Goal: Communication & Community: Share content

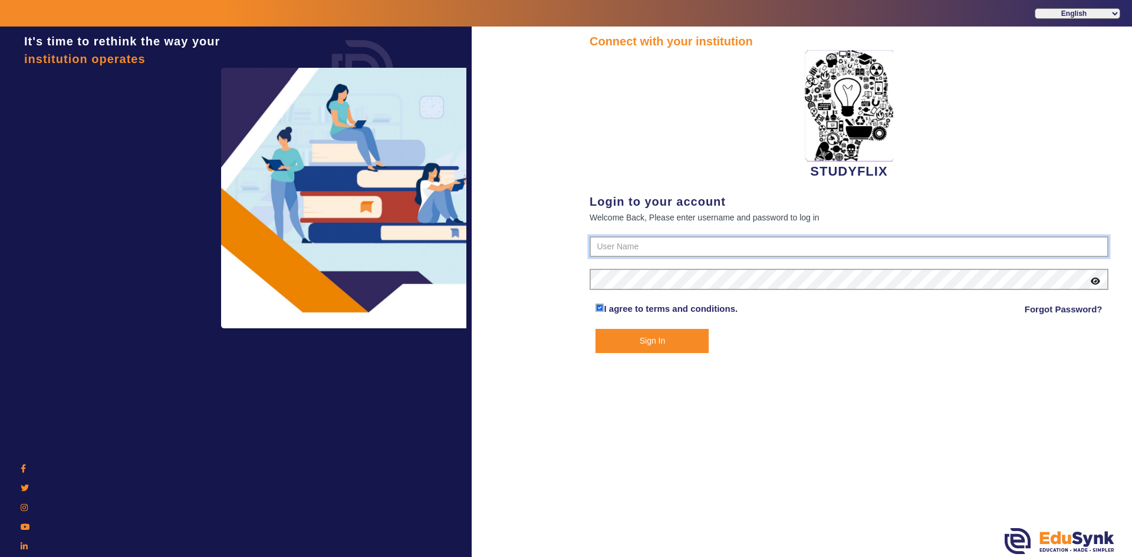
type input "6354922771"
click at [619, 345] on button "Sign In" at bounding box center [651, 341] width 113 height 24
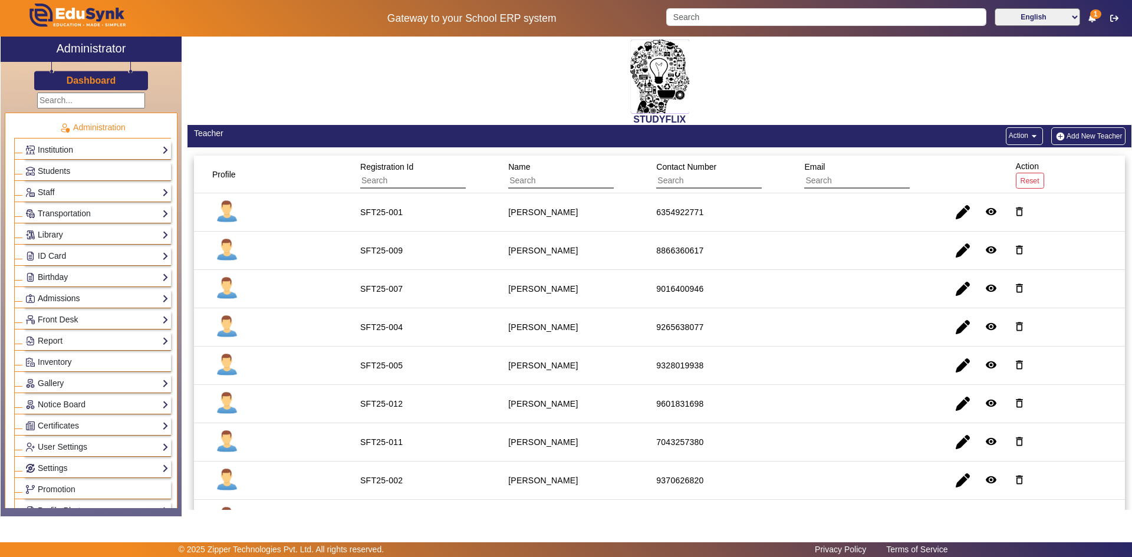
click at [51, 296] on link "Admissions" at bounding box center [96, 299] width 143 height 14
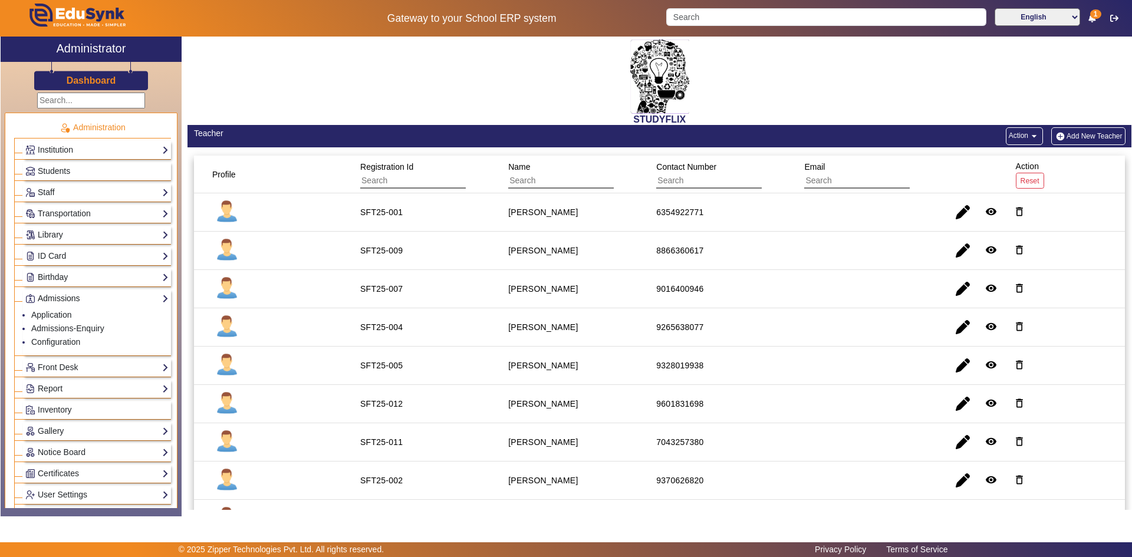
click at [51, 296] on link "Admissions" at bounding box center [96, 299] width 143 height 14
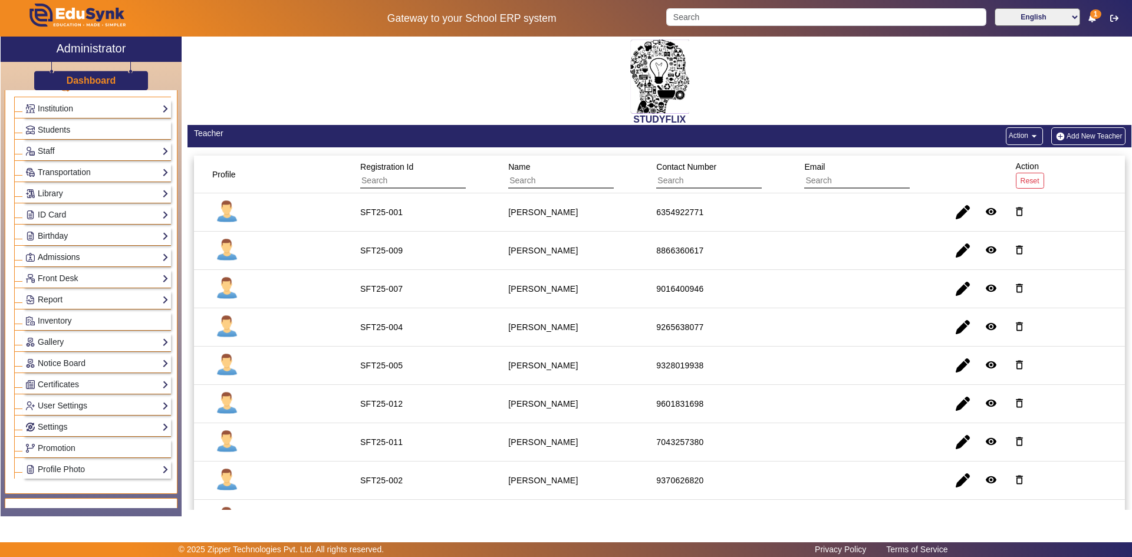
scroll to position [59, 0]
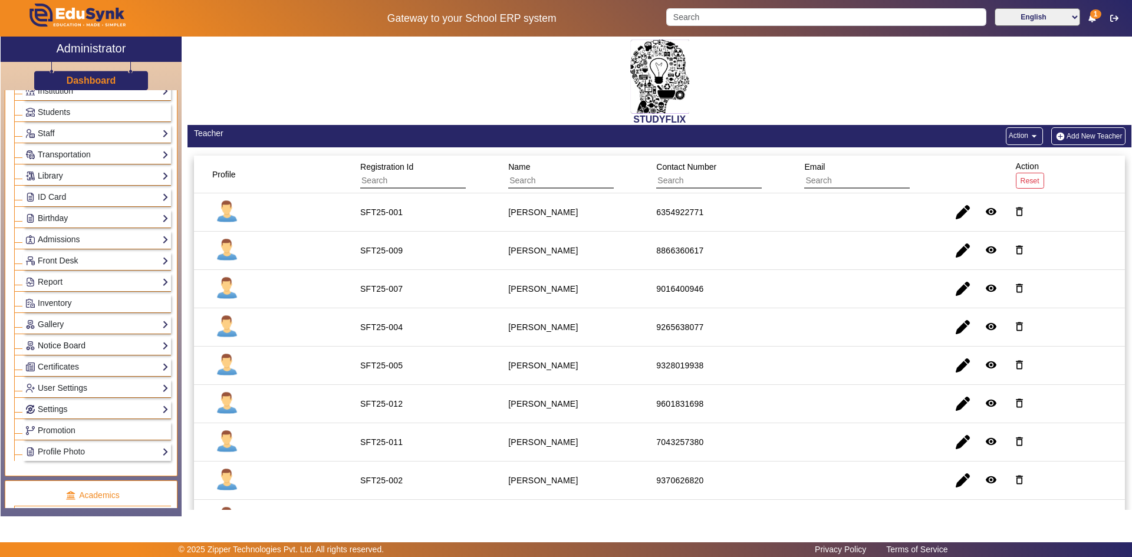
click at [51, 345] on link "Notice Board" at bounding box center [96, 346] width 143 height 14
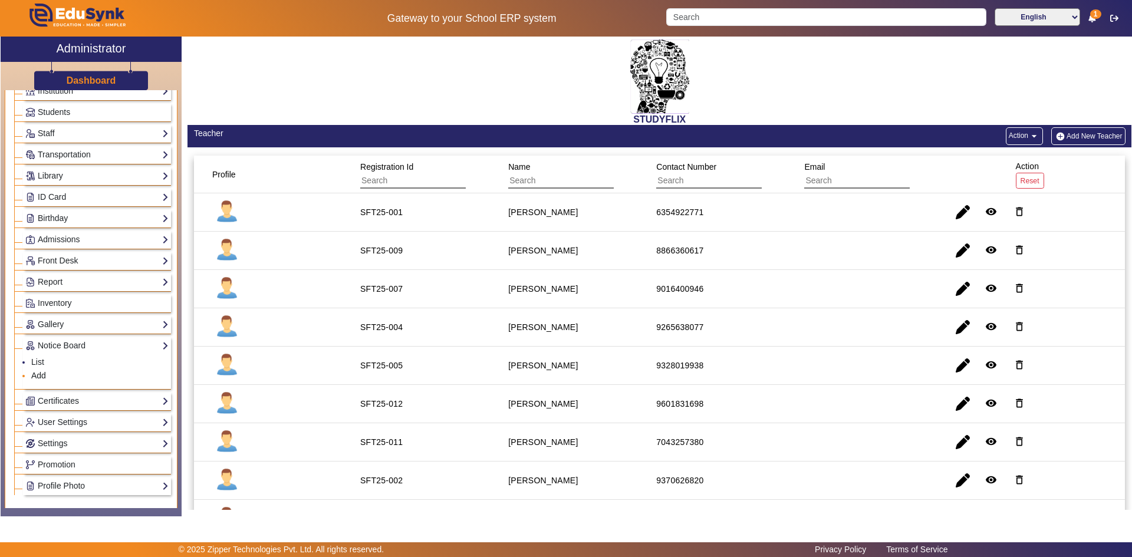
click at [39, 375] on link "Add" at bounding box center [38, 375] width 15 height 9
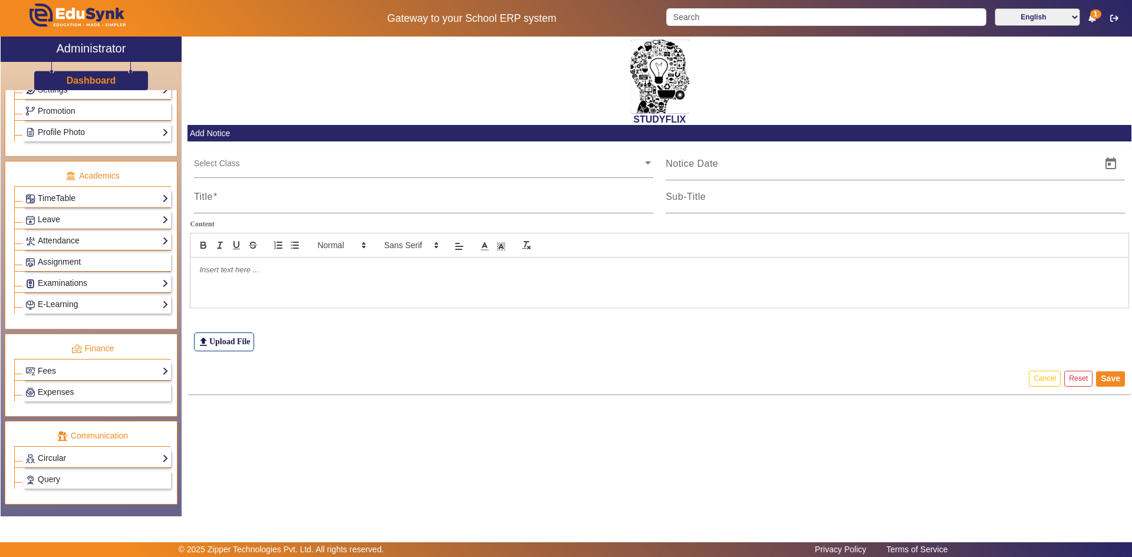
scroll to position [471, 0]
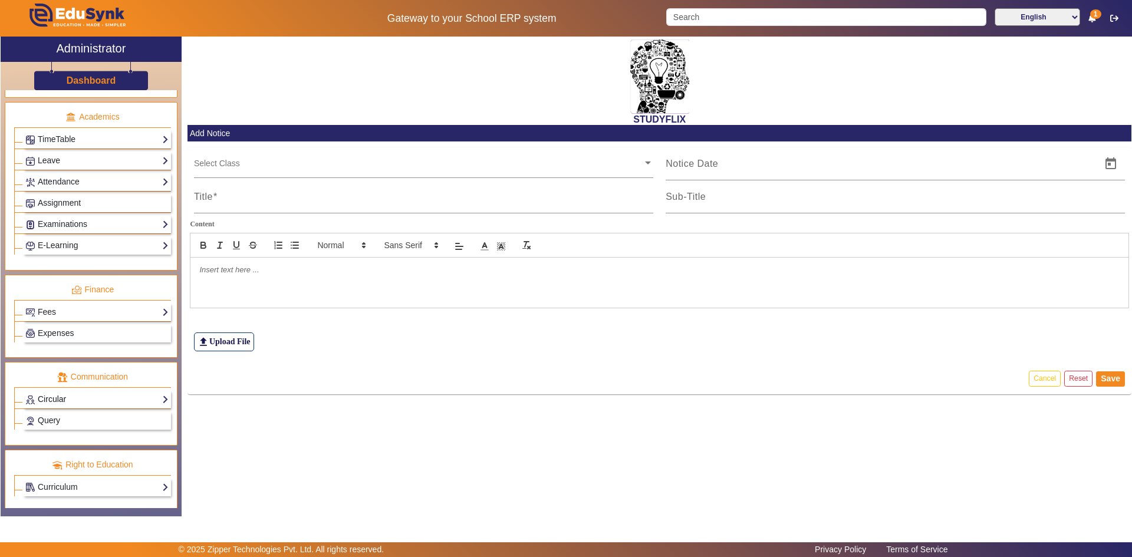
click at [51, 398] on link "Circular" at bounding box center [96, 400] width 143 height 14
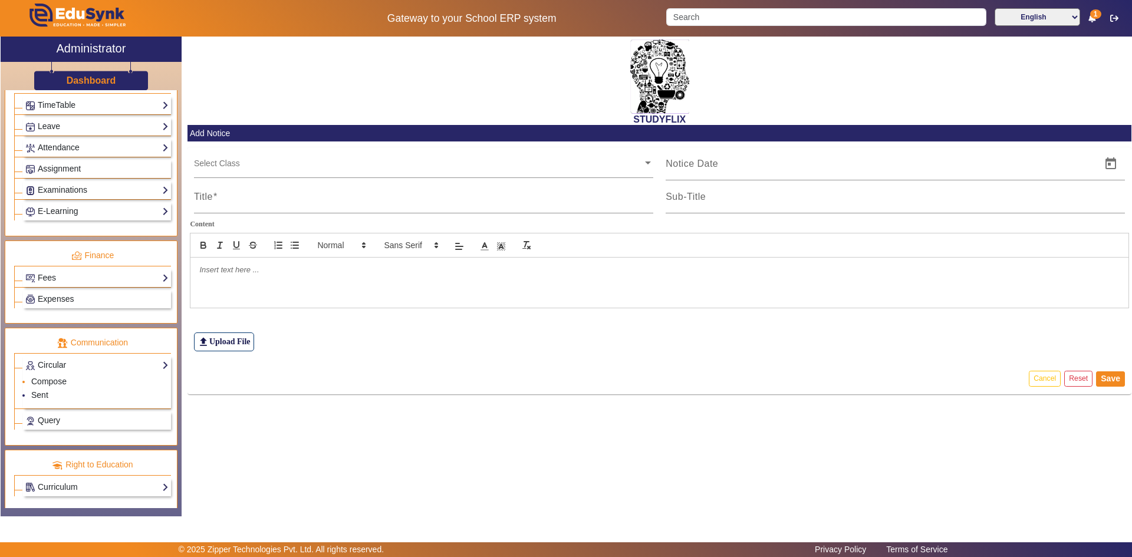
click at [44, 375] on li "Compose" at bounding box center [99, 382] width 137 height 14
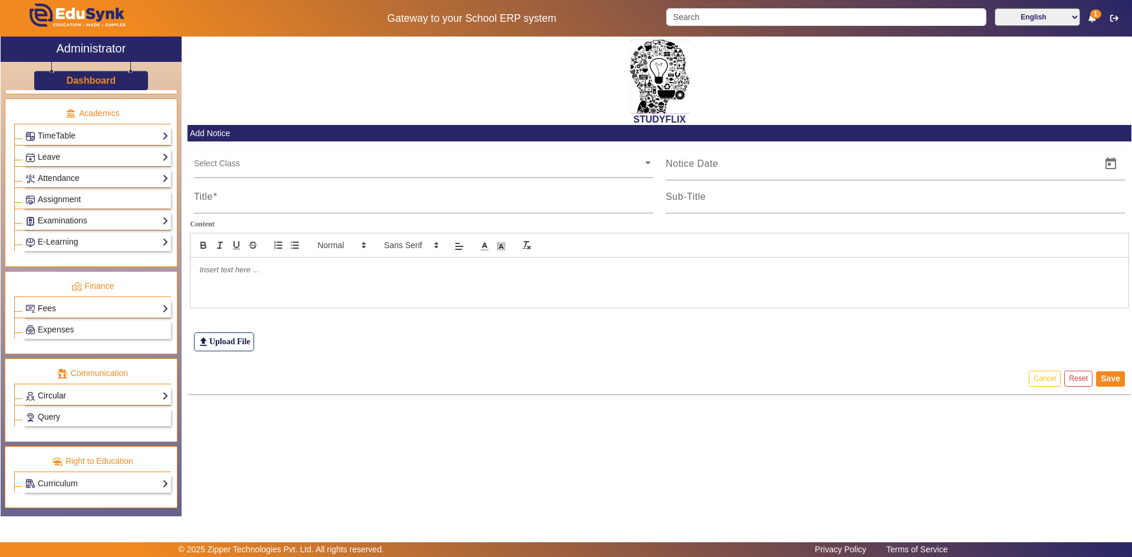
click at [48, 397] on link "Circular" at bounding box center [96, 396] width 143 height 14
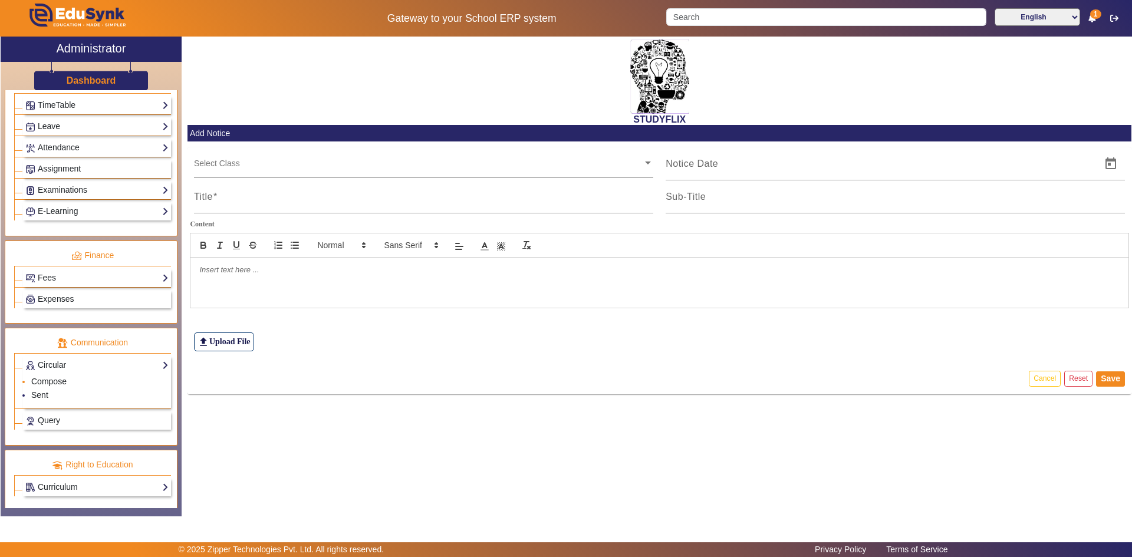
click at [47, 381] on link "Compose" at bounding box center [48, 381] width 35 height 9
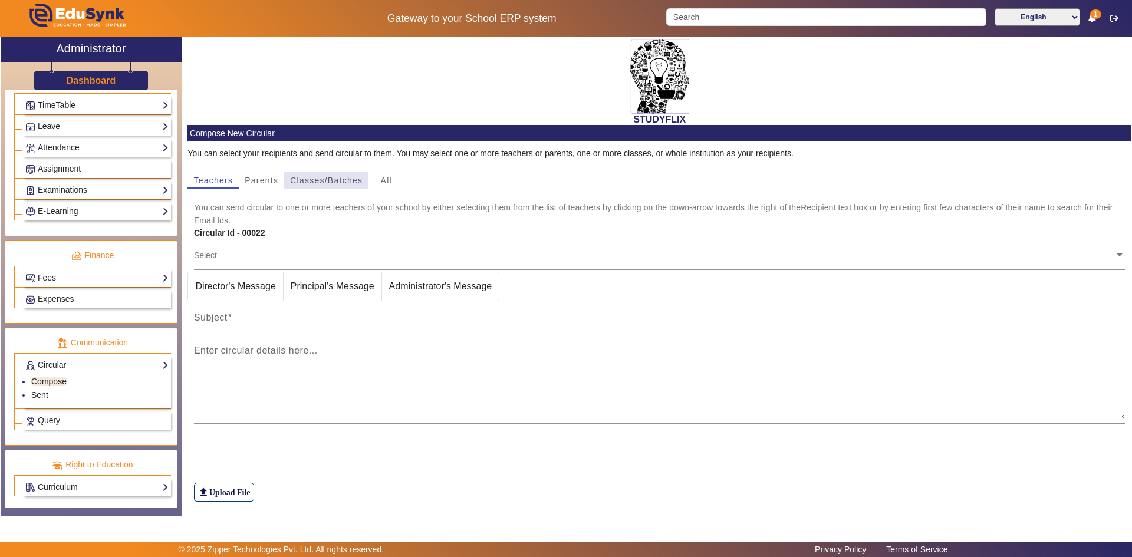
click at [314, 178] on span "Classes/Batches" at bounding box center [326, 180] width 72 height 8
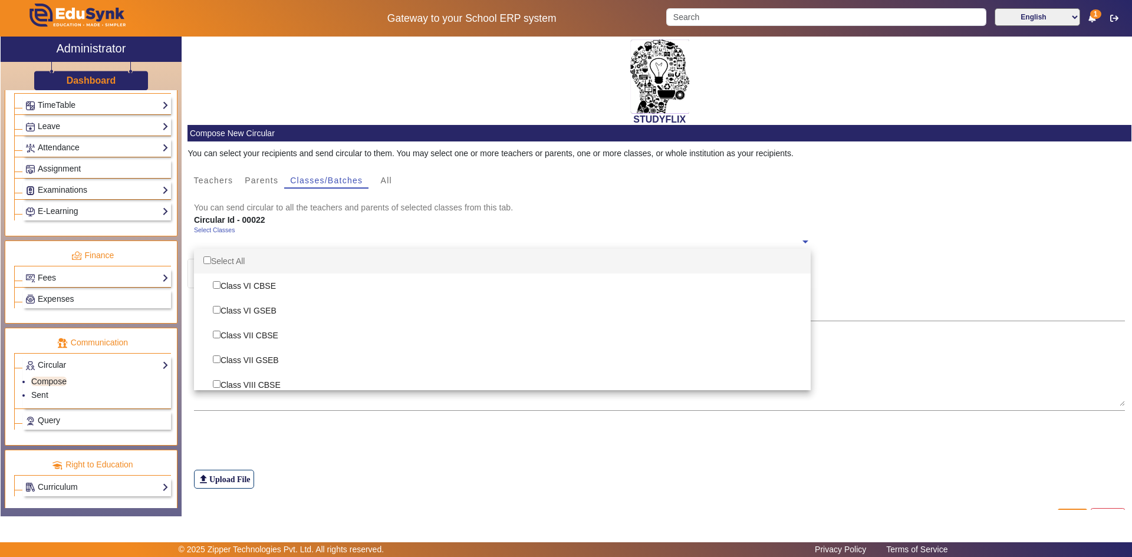
click at [232, 250] on ng-select "Select Classes Select All Class VI CBSE Class VI GSEB Class VII CBSE Class VII …" at bounding box center [502, 242] width 616 height 32
click at [232, 262] on div "Select All" at bounding box center [502, 261] width 616 height 25
checkbox input "true"
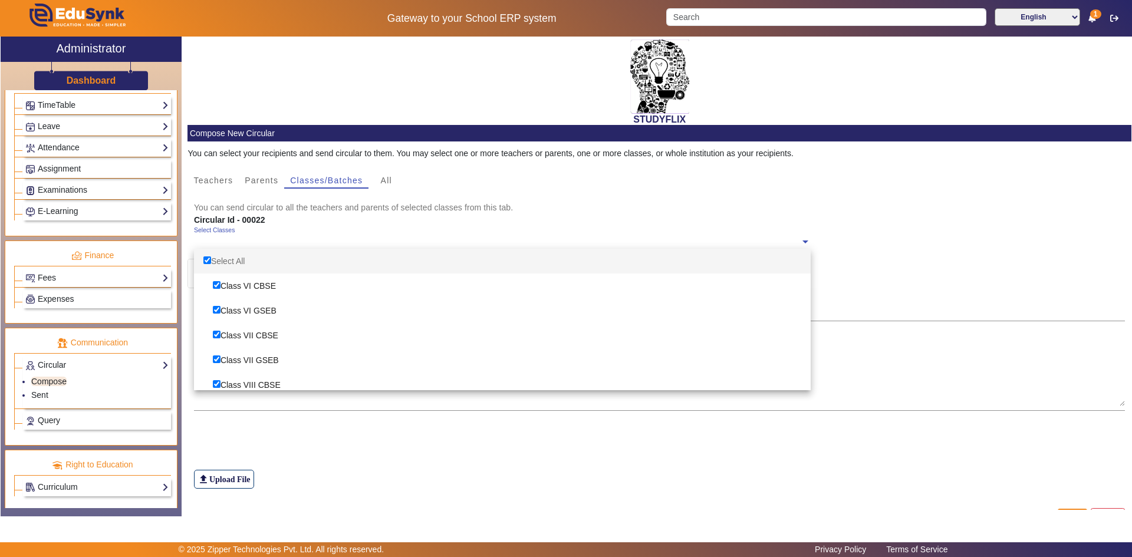
checkbox input "true"
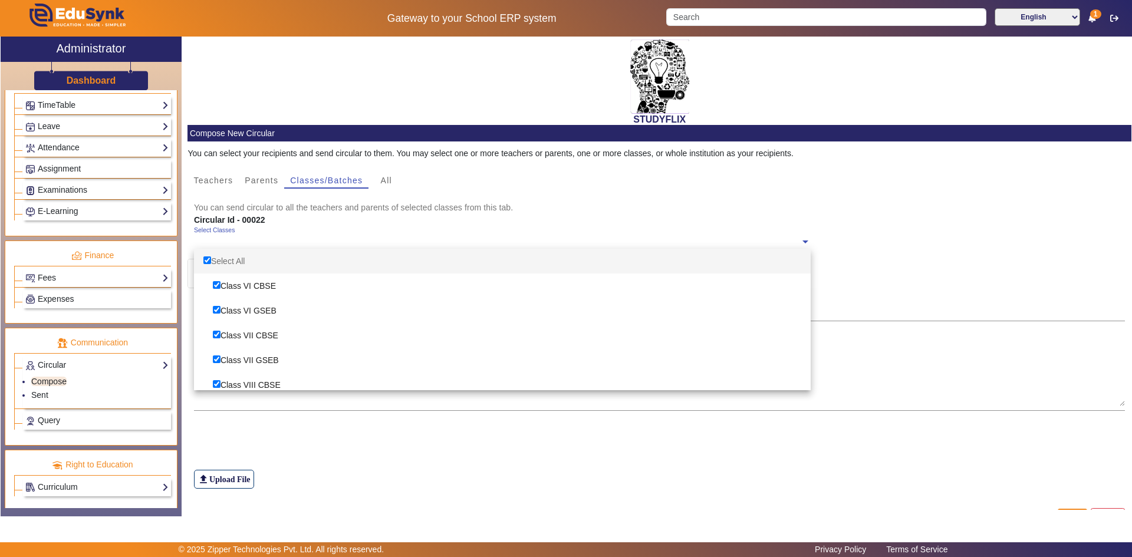
checkbox input "true"
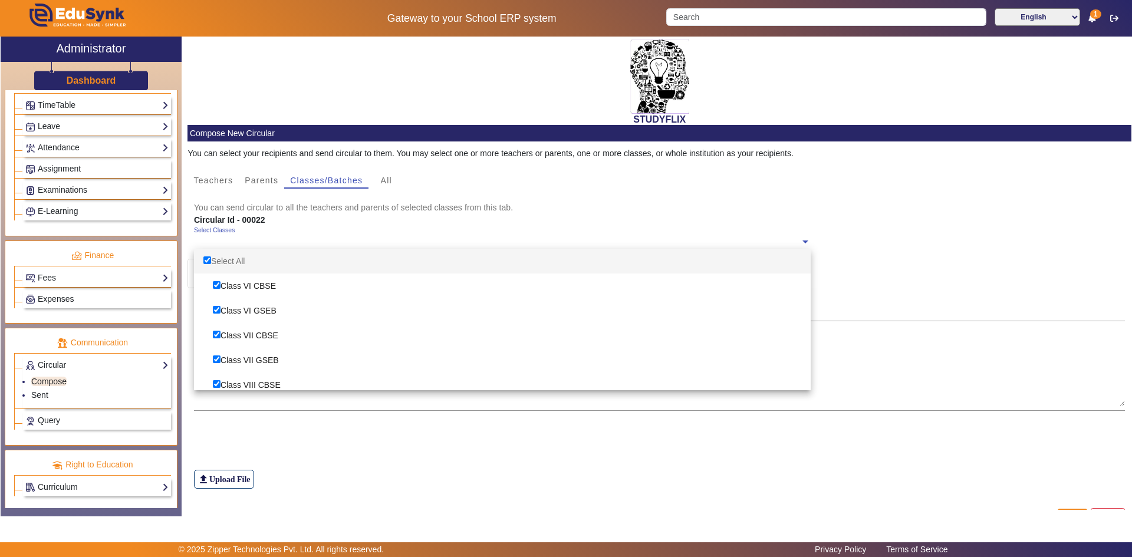
checkbox input "true"
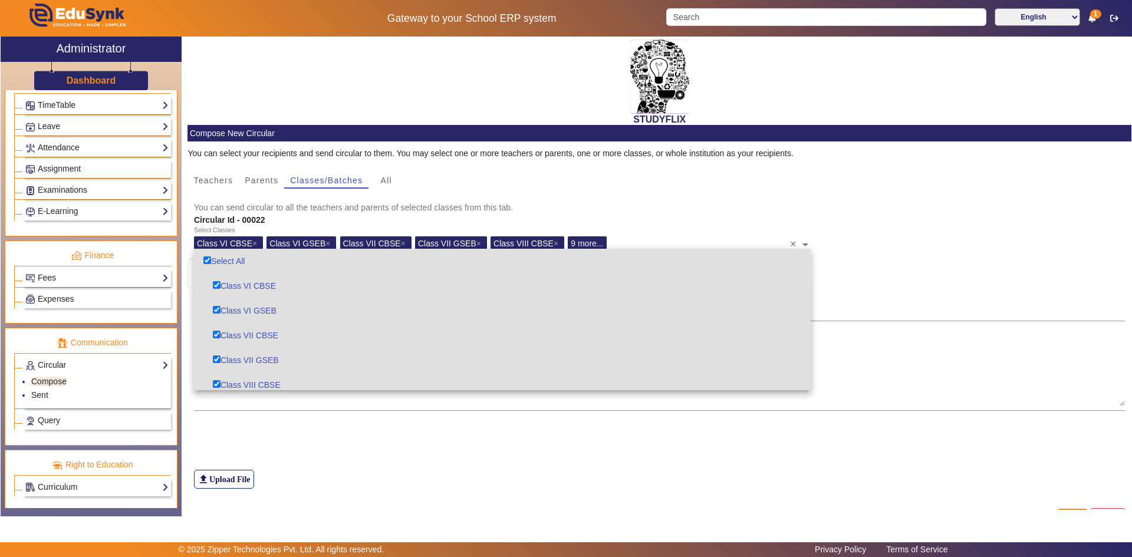
drag, startPoint x: 326, startPoint y: 443, endPoint x: 293, endPoint y: 420, distance: 39.9
click at [325, 443] on div "file_upload Upload File" at bounding box center [659, 455] width 931 height 65
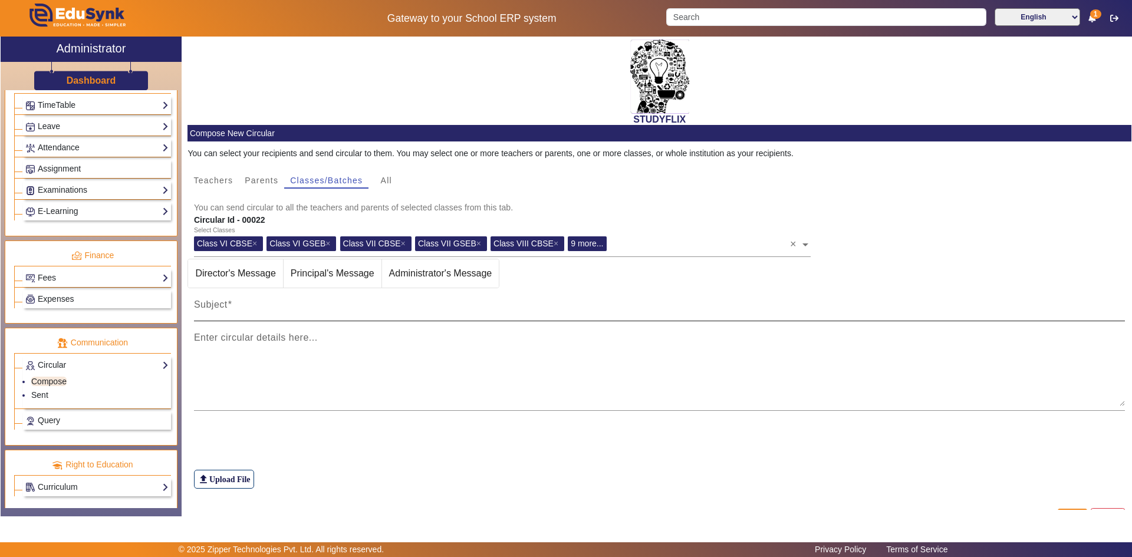
click at [255, 300] on div "Subject" at bounding box center [659, 304] width 931 height 33
type input "y"
type input "t"
type input "TIME TABLE [DATE]"
click at [303, 338] on mat-label "Enter circular details here..." at bounding box center [256, 337] width 124 height 10
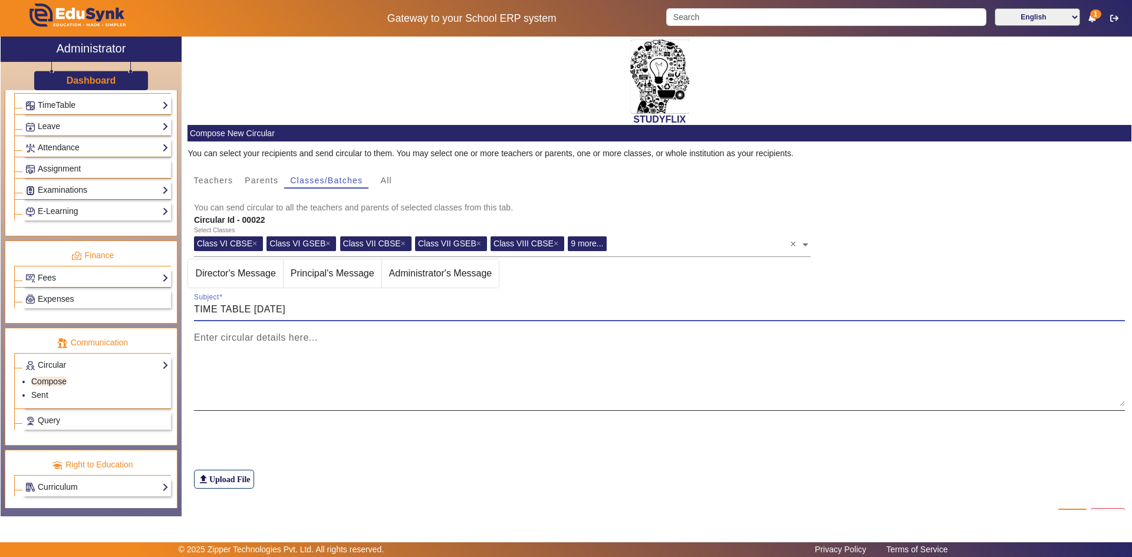
click at [303, 338] on textarea "Enter circular details here..." at bounding box center [659, 370] width 931 height 71
type textarea "T T"
click at [222, 481] on label "file_upload Upload File" at bounding box center [224, 479] width 60 height 19
click at [0, 0] on input "file_upload Upload File" at bounding box center [0, 0] width 0 height 0
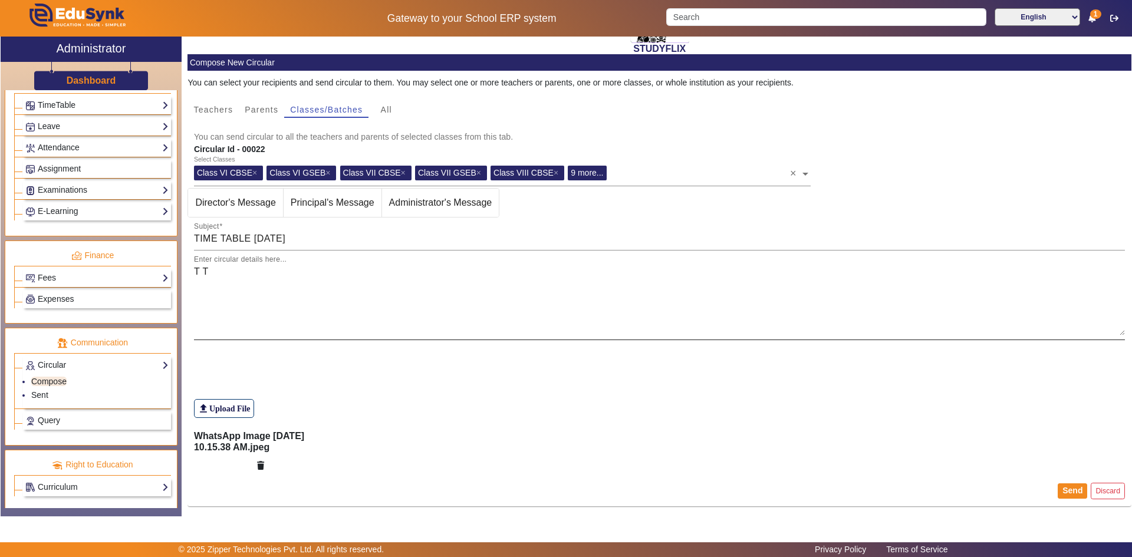
scroll to position [72, 0]
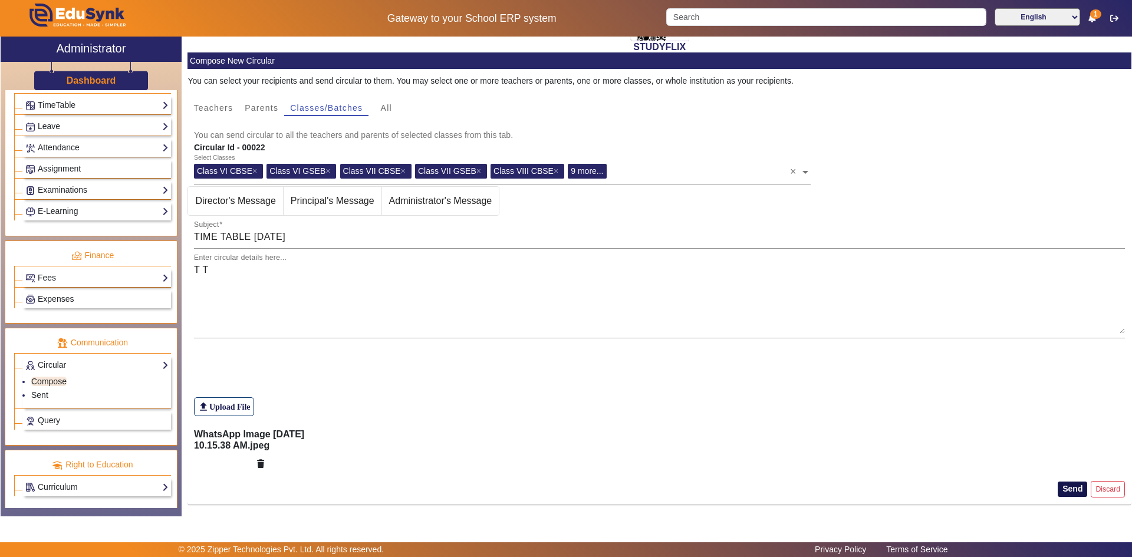
click at [1067, 486] on button "Send" at bounding box center [1071, 488] width 29 height 15
